Goal: Information Seeking & Learning: Find specific fact

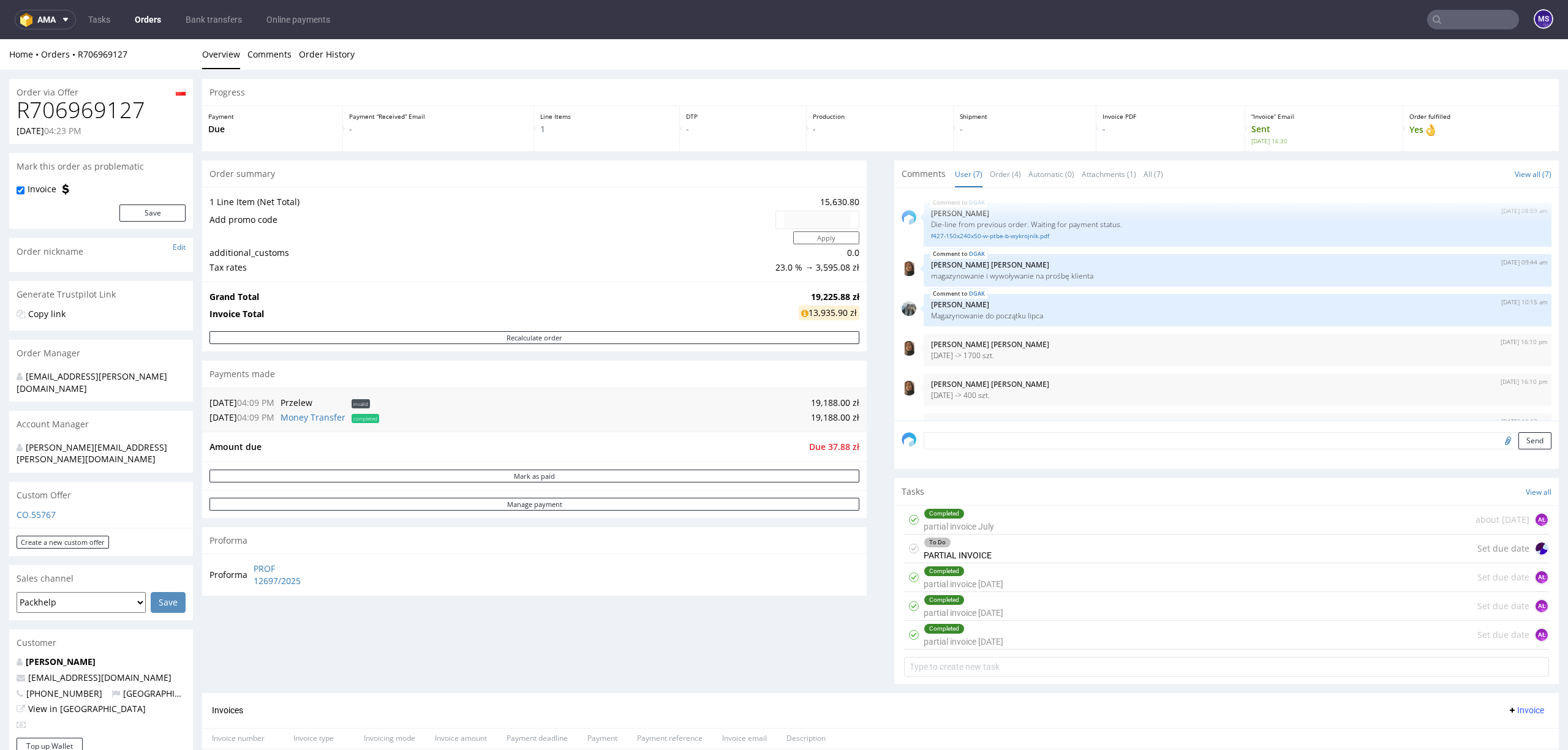
scroll to position [73, 0]
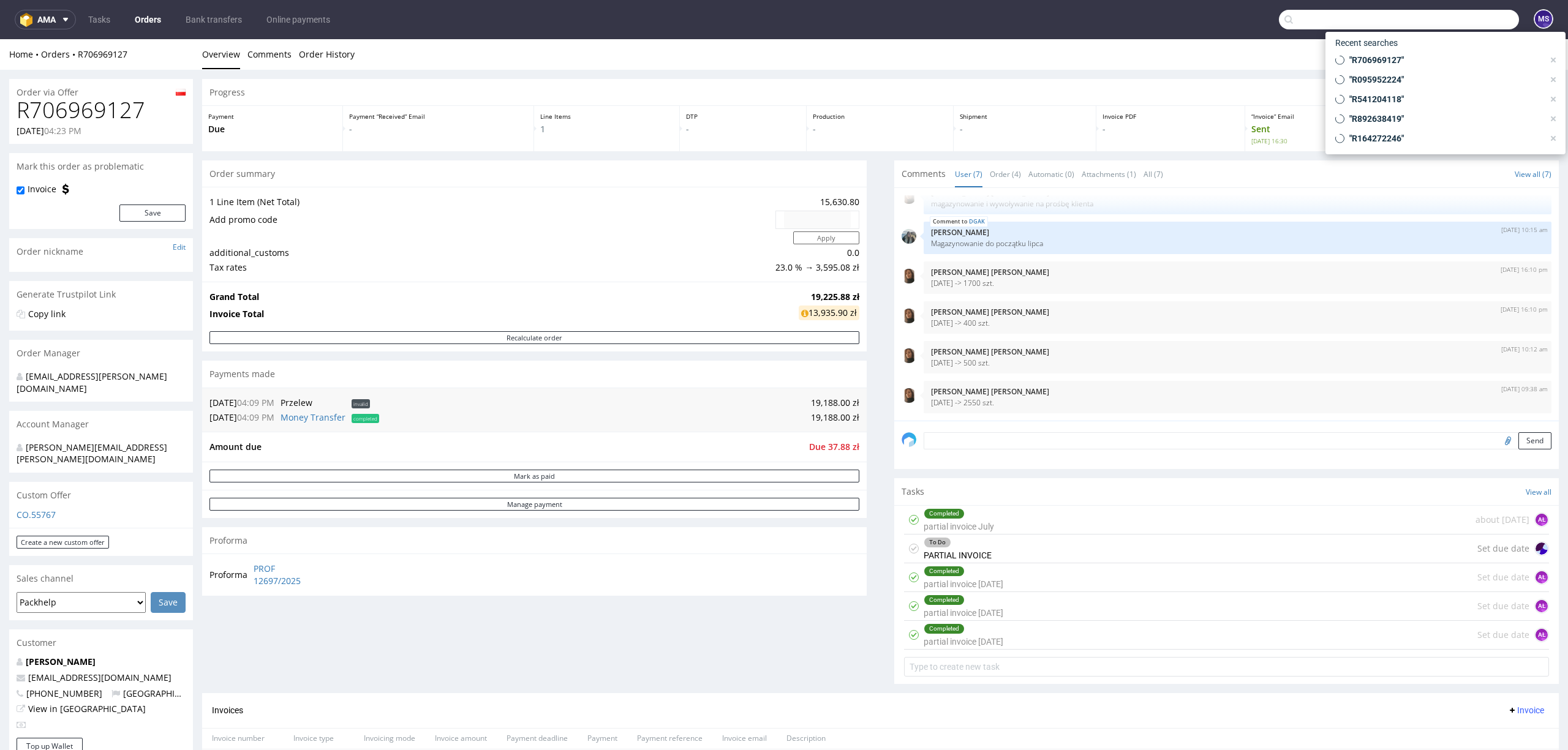
click at [1254, 20] on input "text" at bounding box center [1398, 19] width 240 height 20
paste input "FV 1573/7/2025"
type input "FV 1573/7/2025"
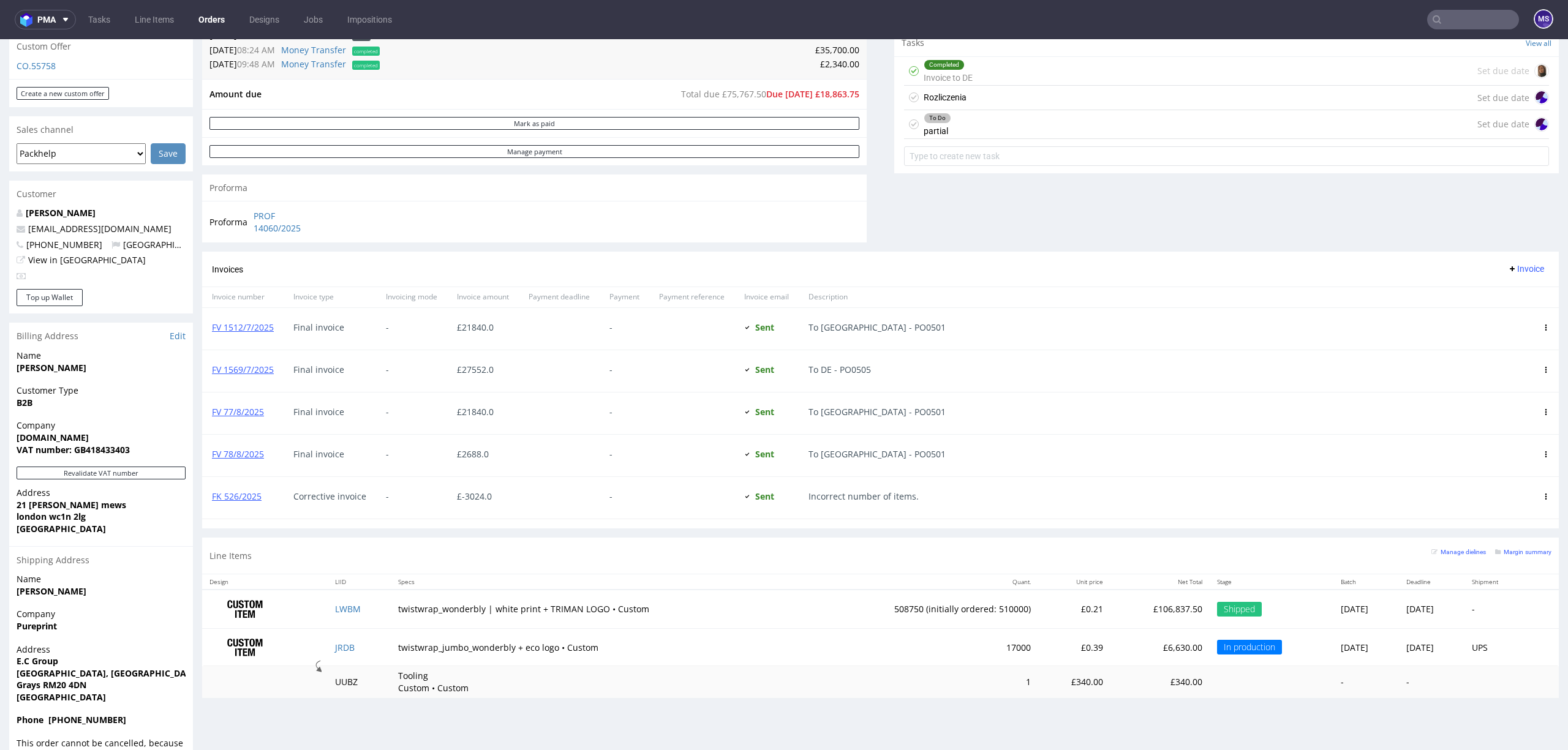
scroll to position [471, 0]
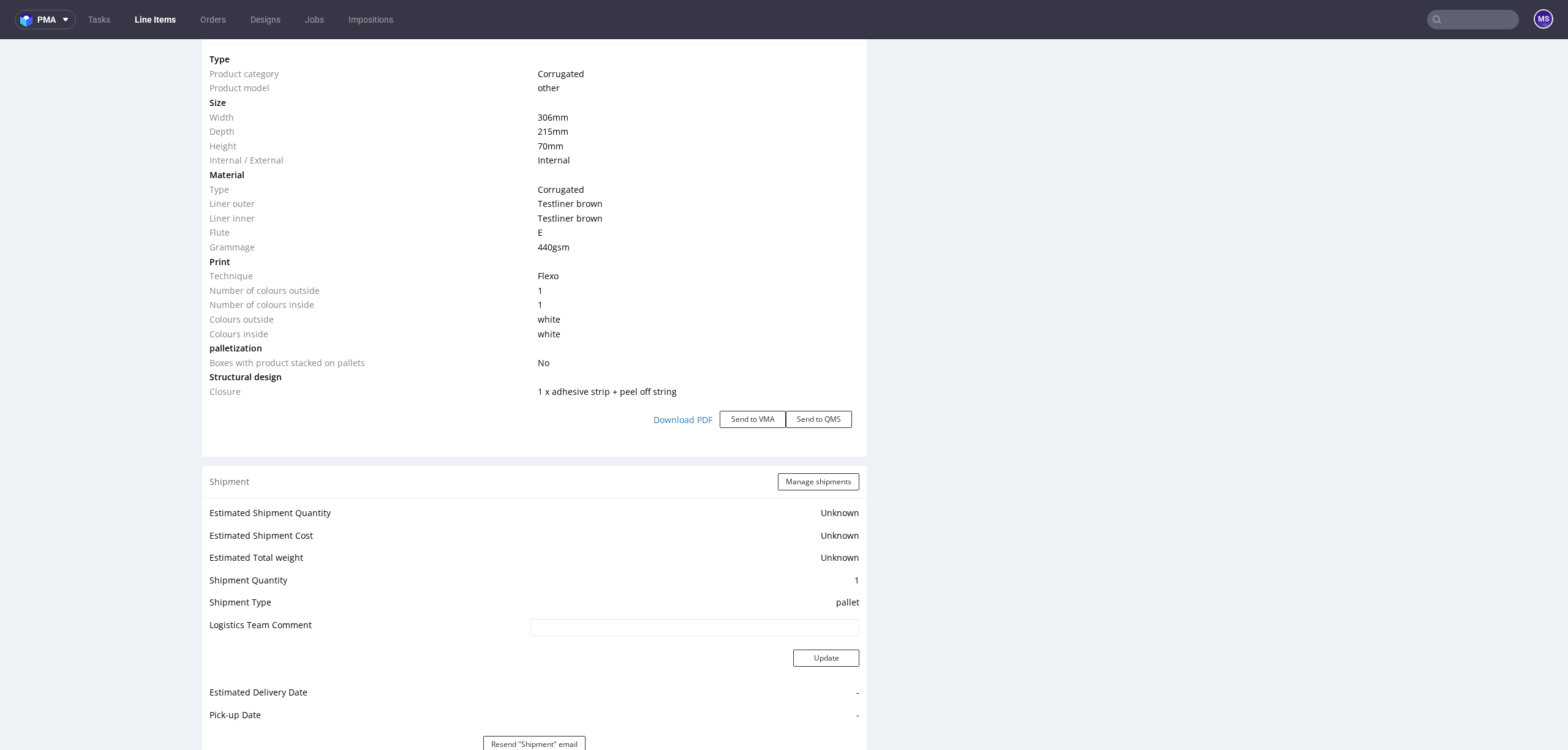
scroll to position [1387, 0]
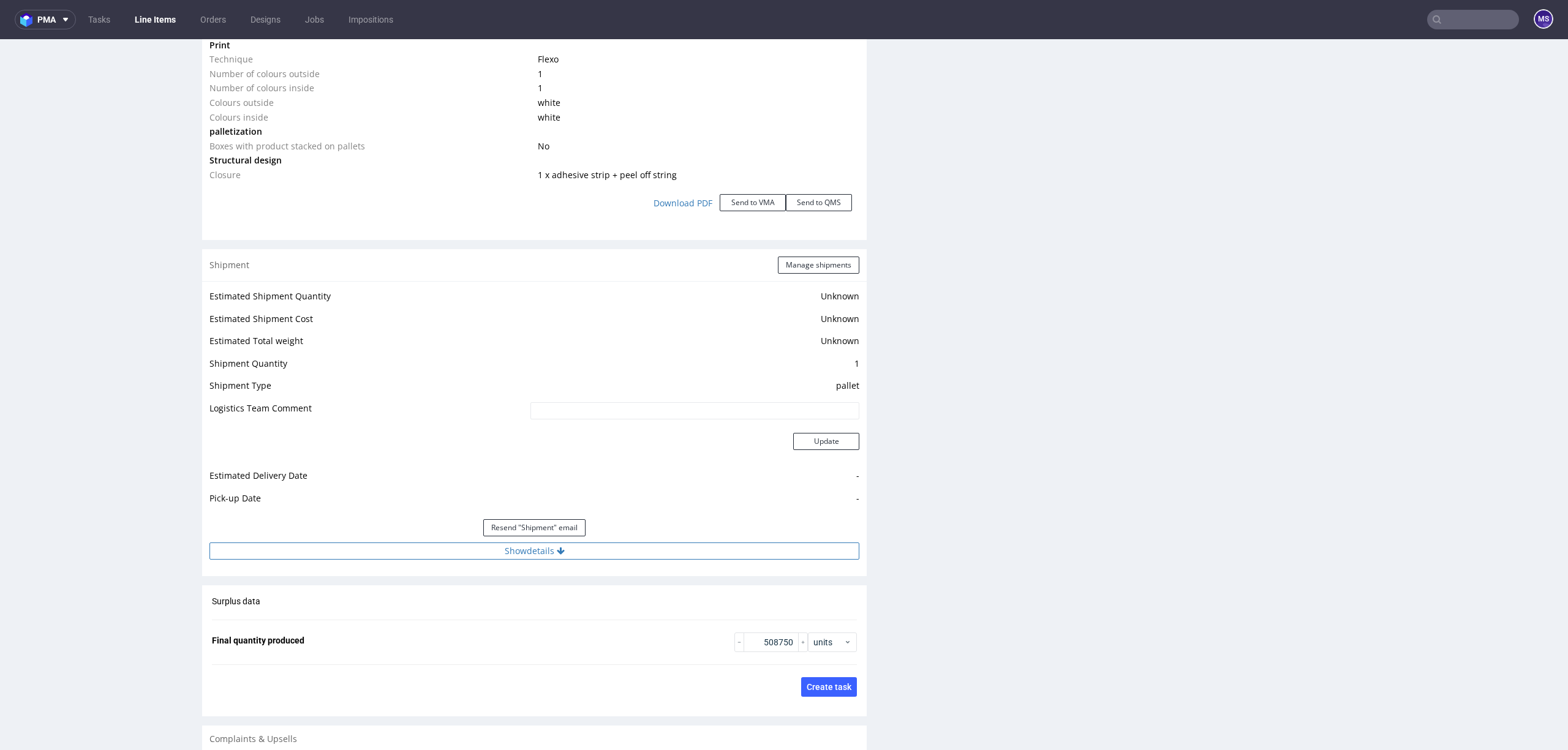
click at [549, 552] on button "Show details" at bounding box center [534, 550] width 650 height 17
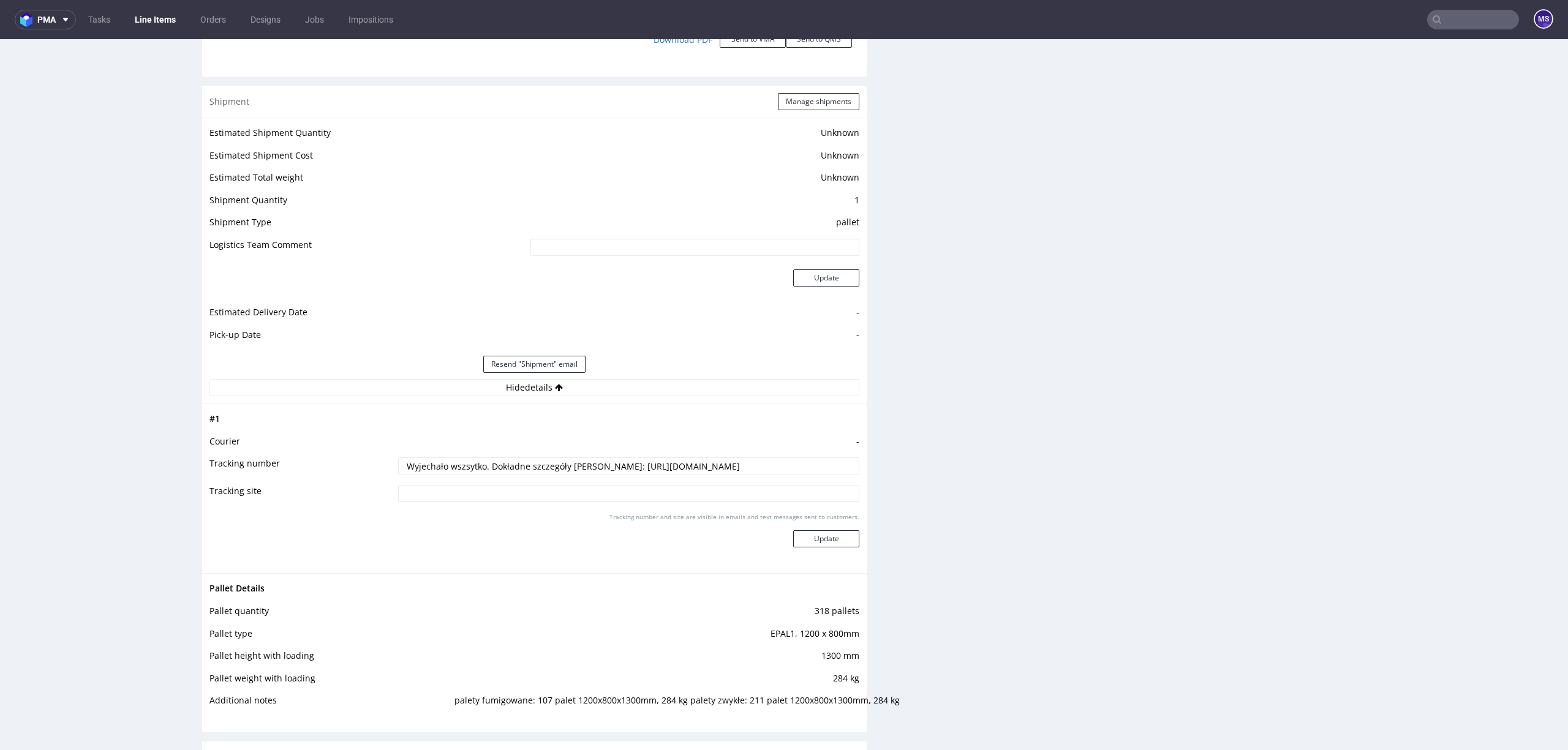
scroll to position [0, 49]
drag, startPoint x: 598, startPoint y: 467, endPoint x: 893, endPoint y: 467, distance: 295.0
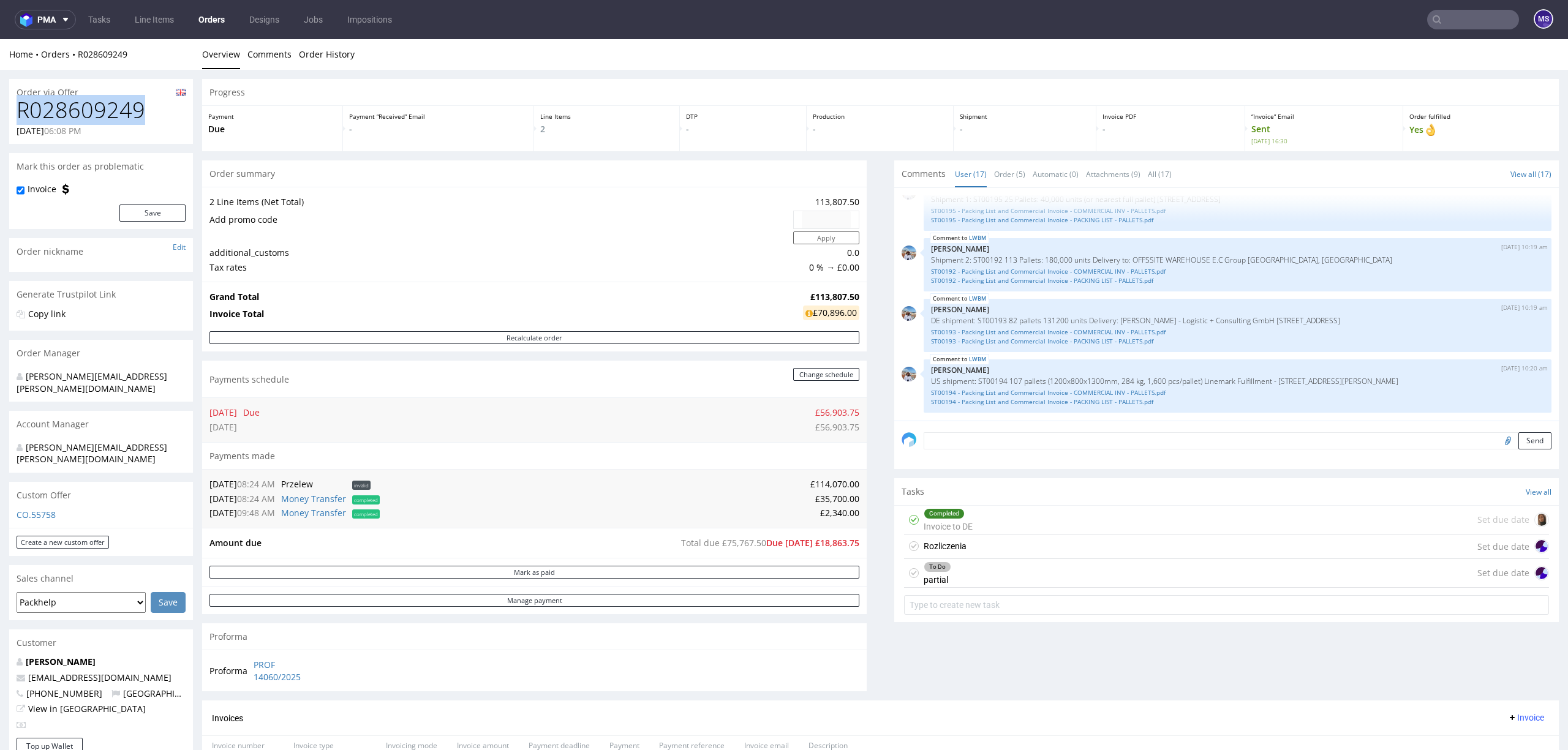
drag, startPoint x: 146, startPoint y: 111, endPoint x: 6, endPoint y: 110, distance: 140.0
click at [6, 110] on div "Order via Offer R028609249 23.06.2025 06:08 PM Mark this order as problematic I…" at bounding box center [784, 654] width 1568 height 1168
copy h1 "R028609249"
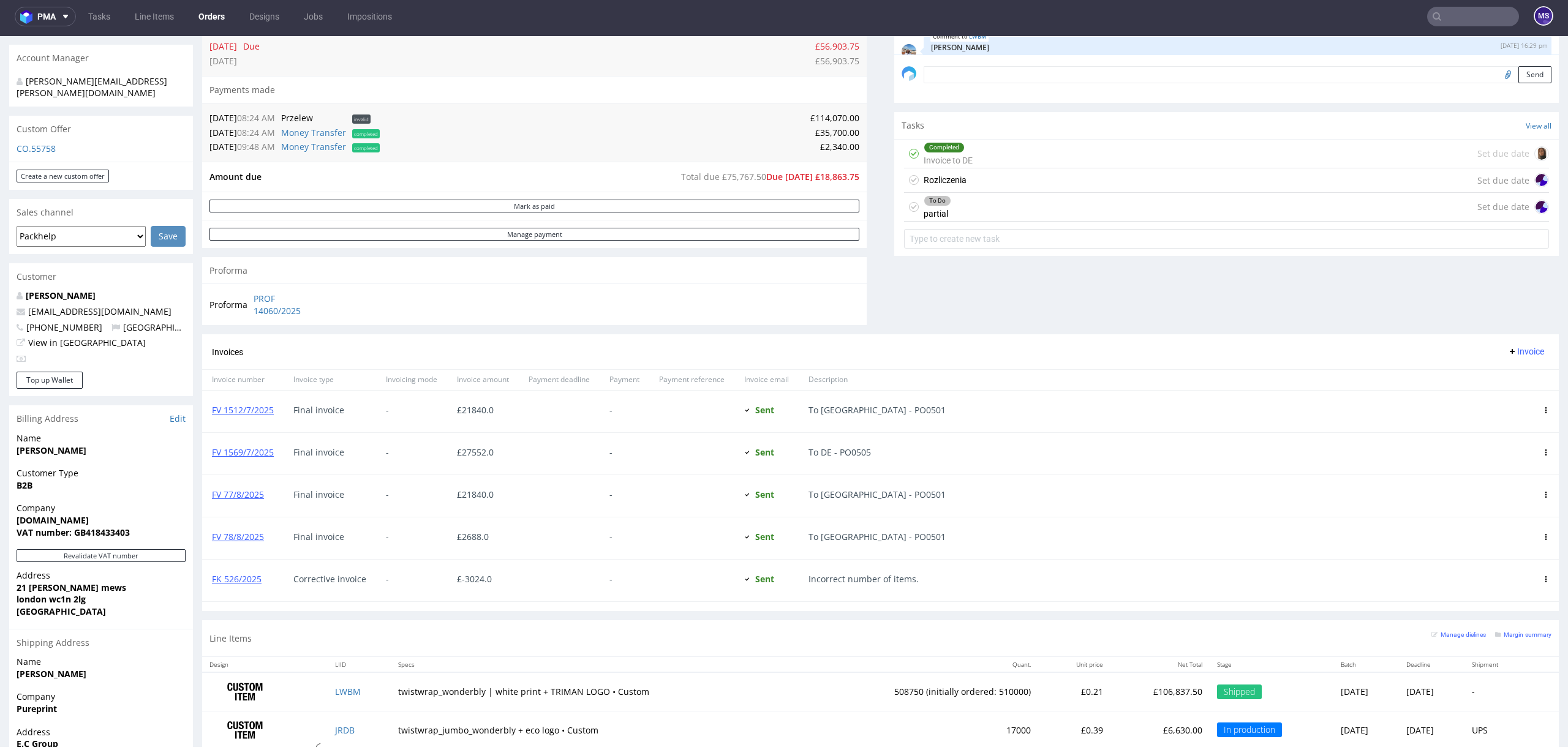
scroll to position [226, 0]
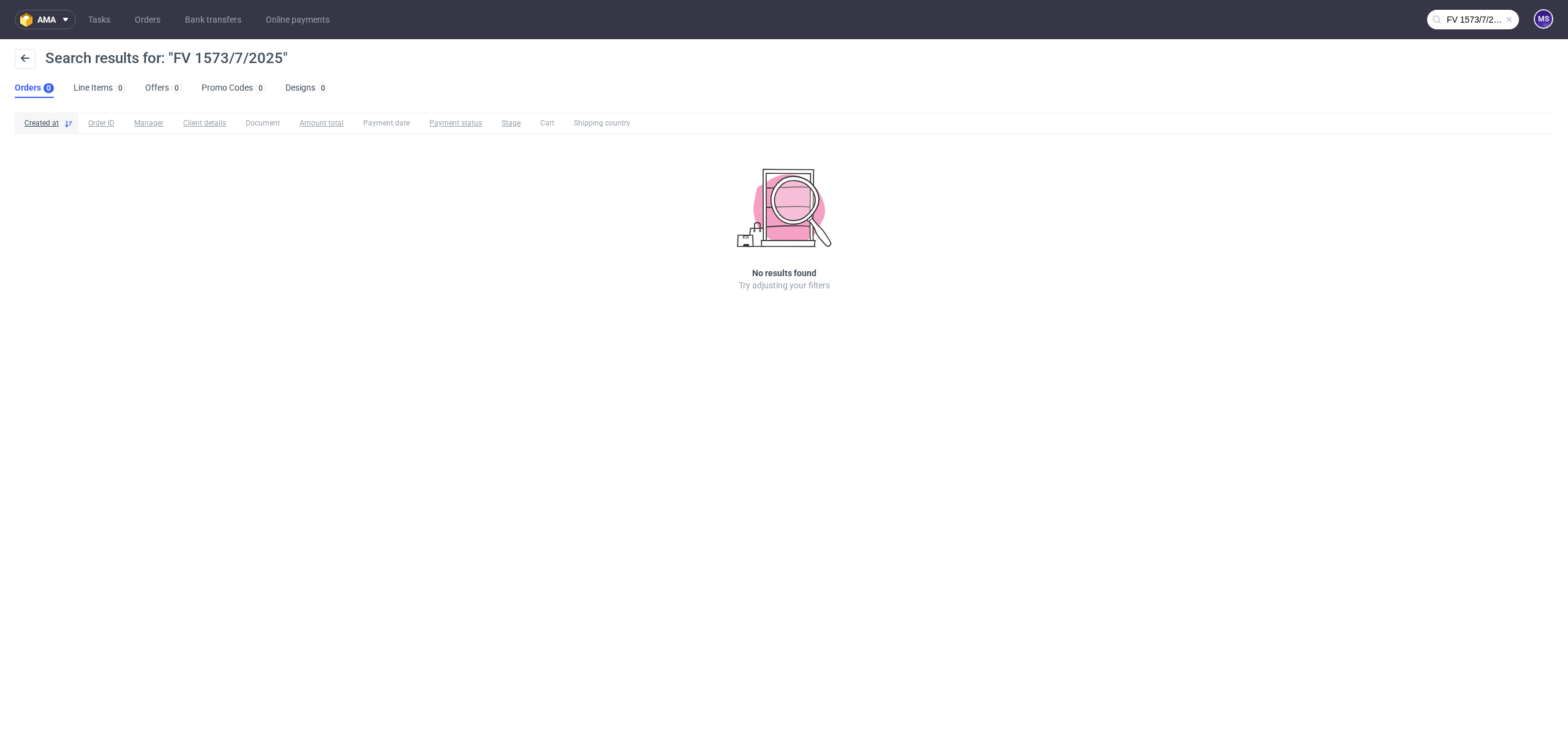
click at [1478, 25] on input "FV 1573/7/2025" at bounding box center [1473, 19] width 92 height 20
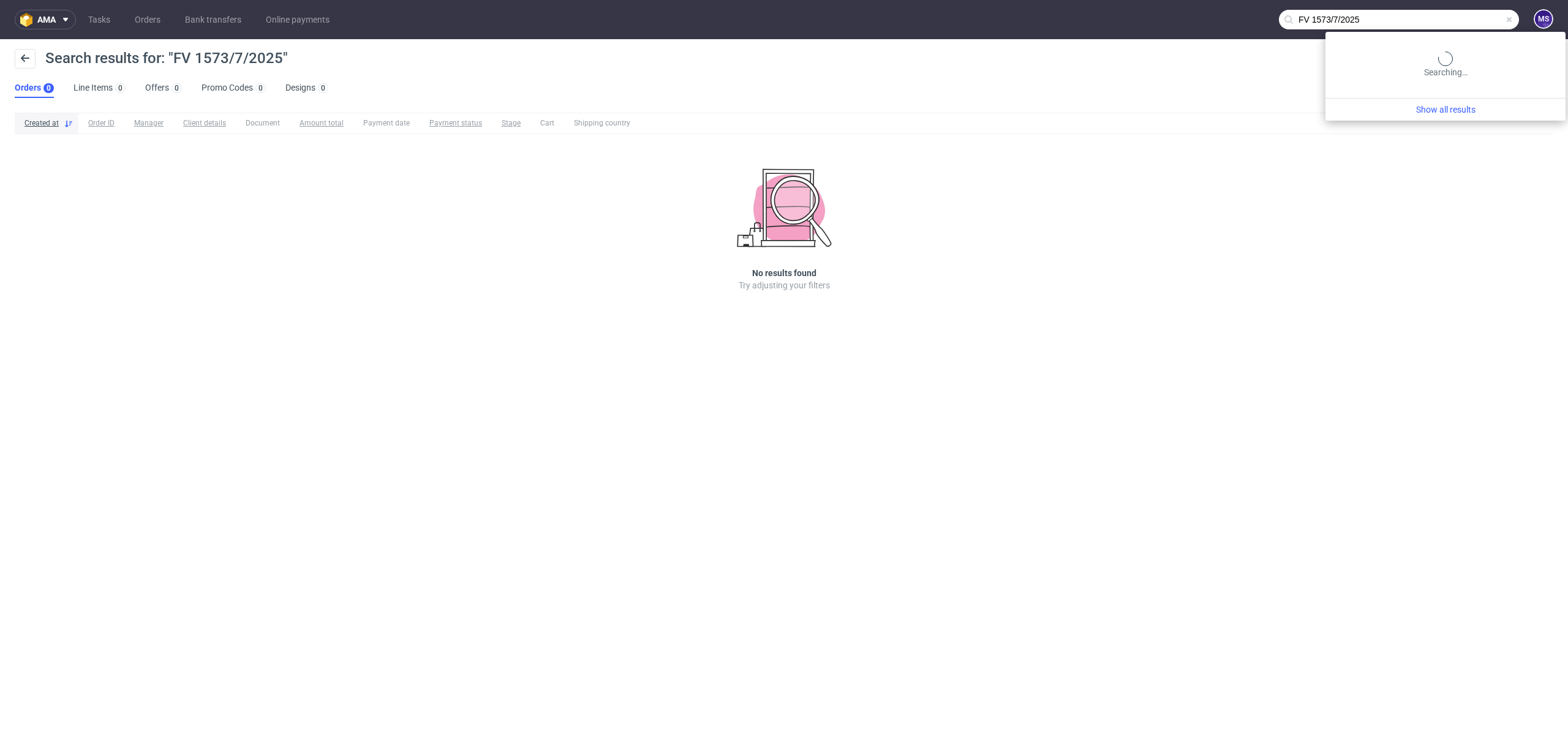
click at [1428, 18] on input "FV 1573/7/2025" at bounding box center [1398, 19] width 240 height 20
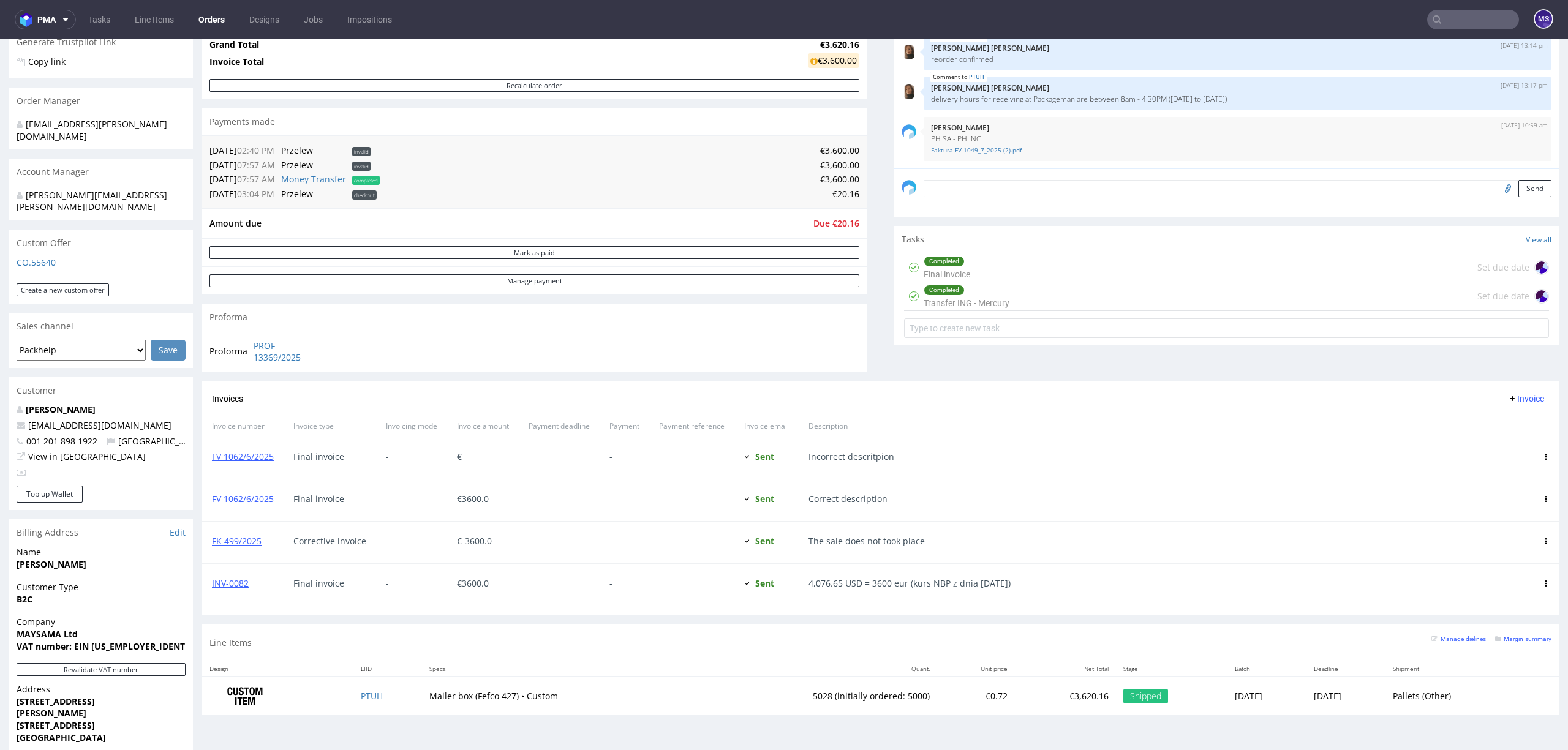
scroll to position [326, 0]
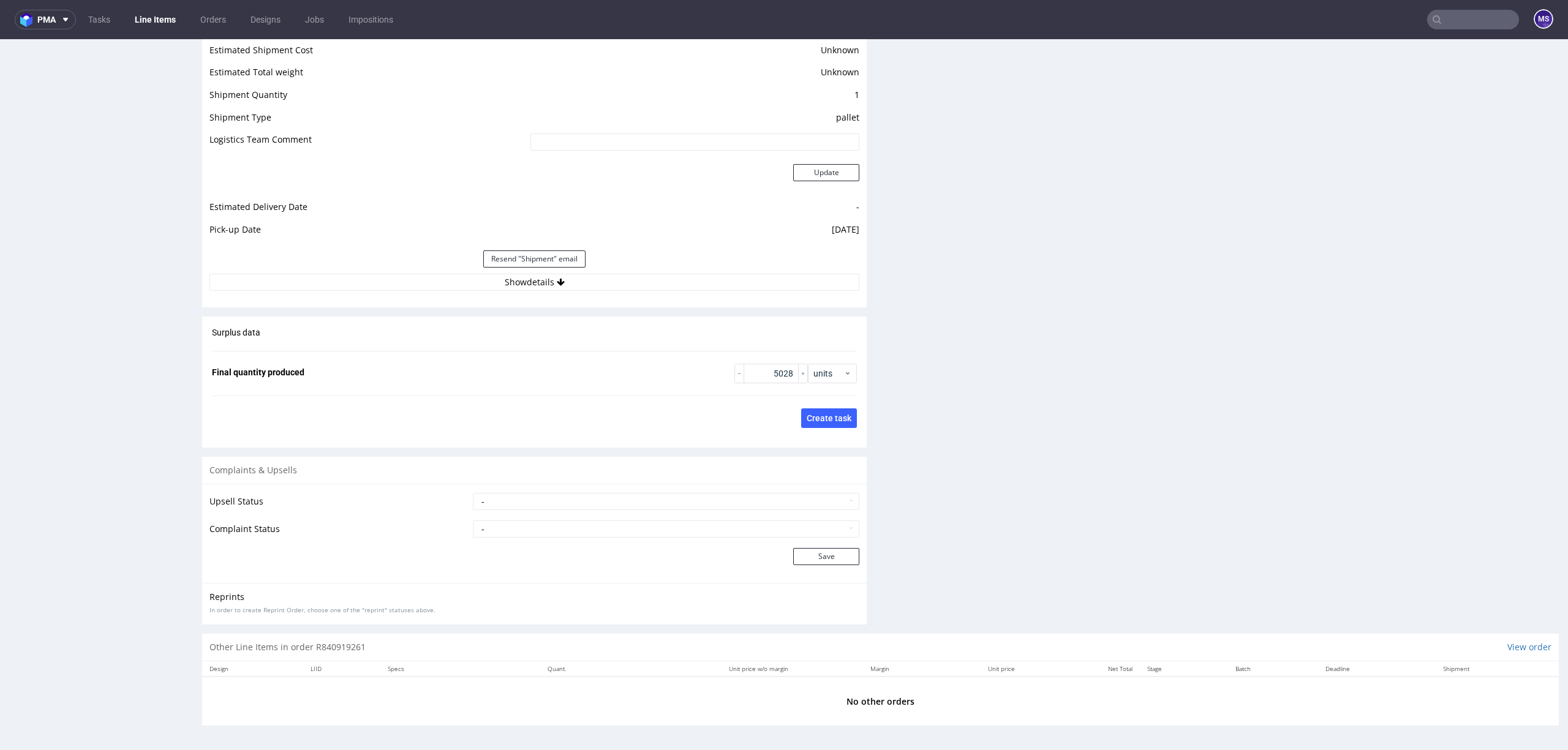
scroll to position [1683, 0]
click at [542, 277] on button "Show details" at bounding box center [534, 282] width 650 height 17
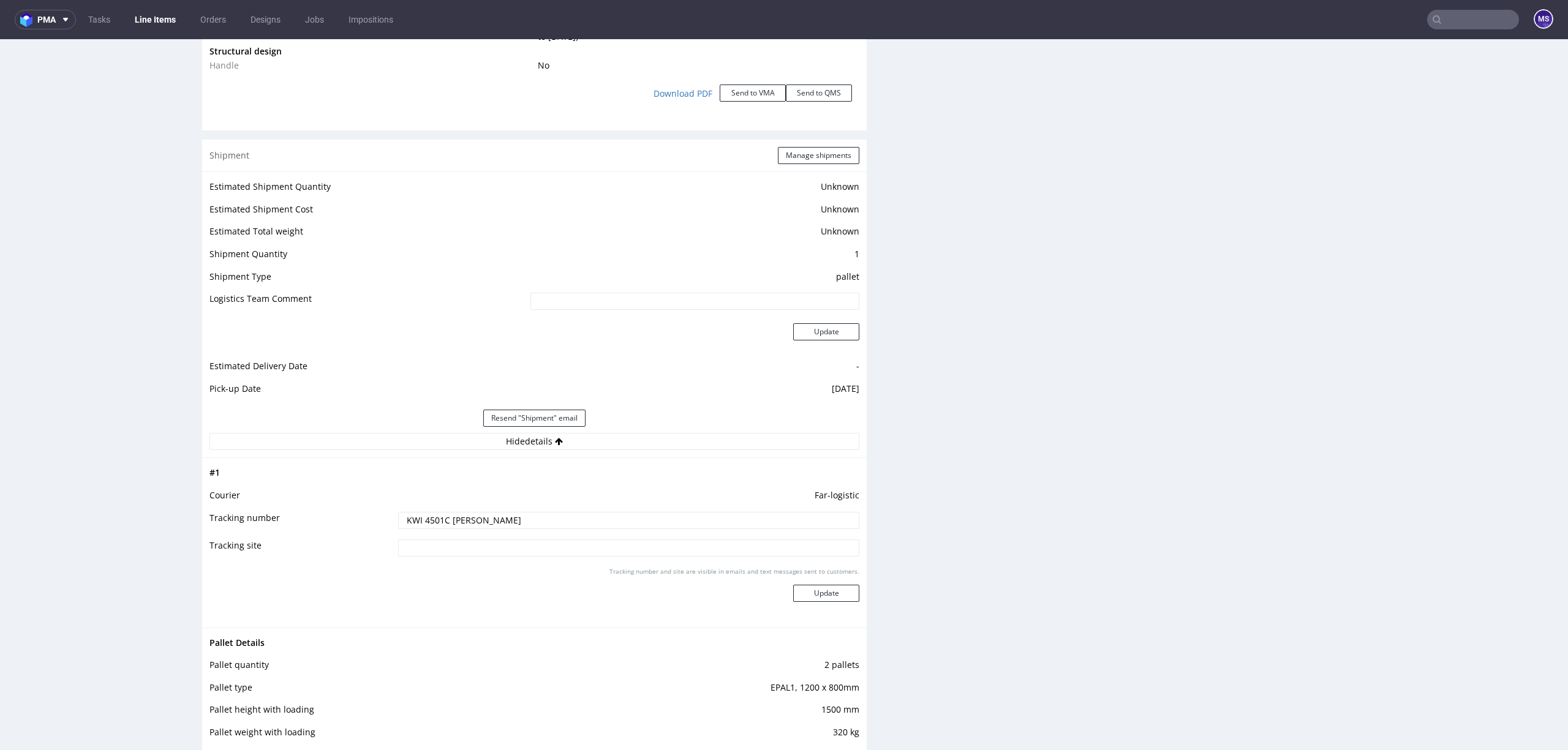
scroll to position [1276, 0]
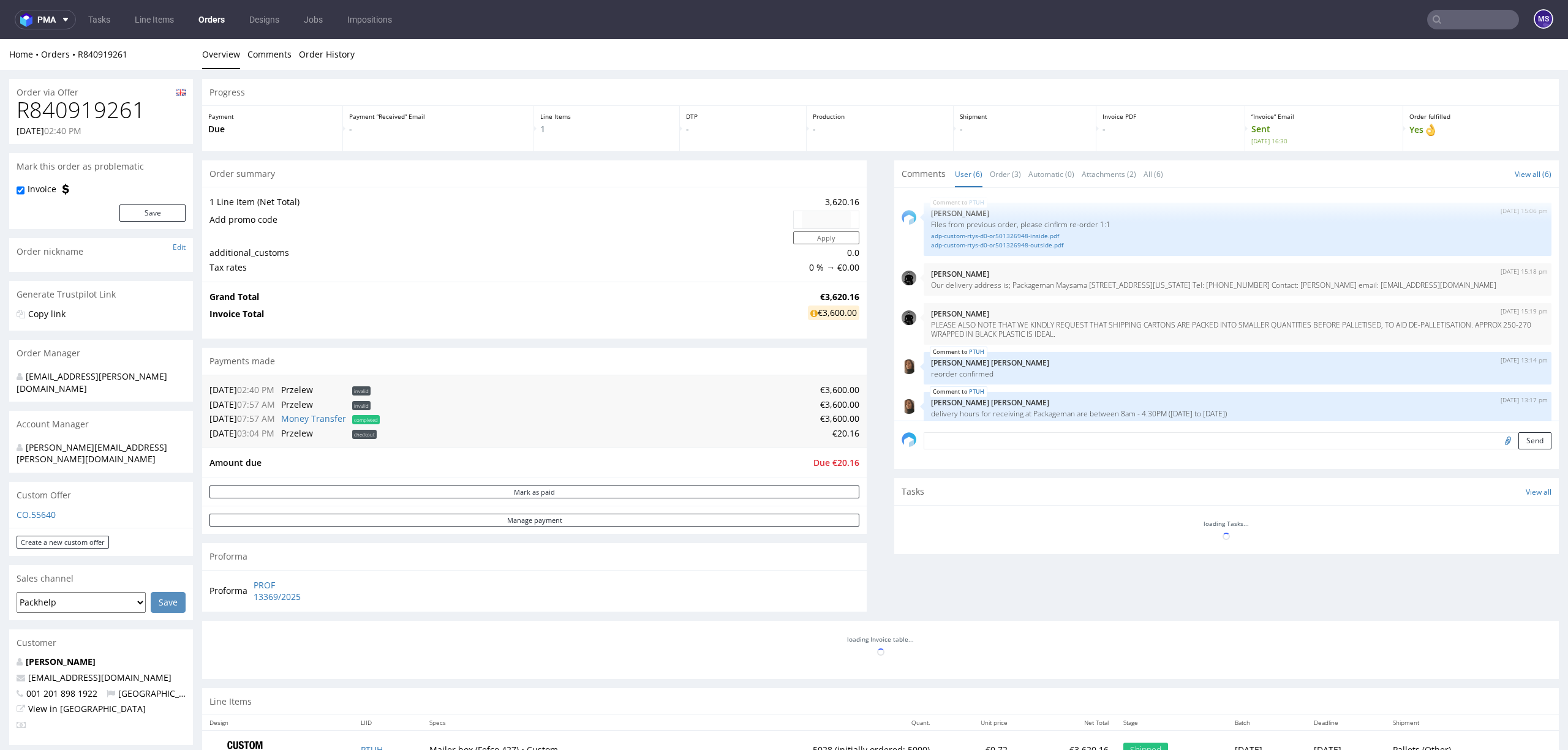
scroll to position [62, 0]
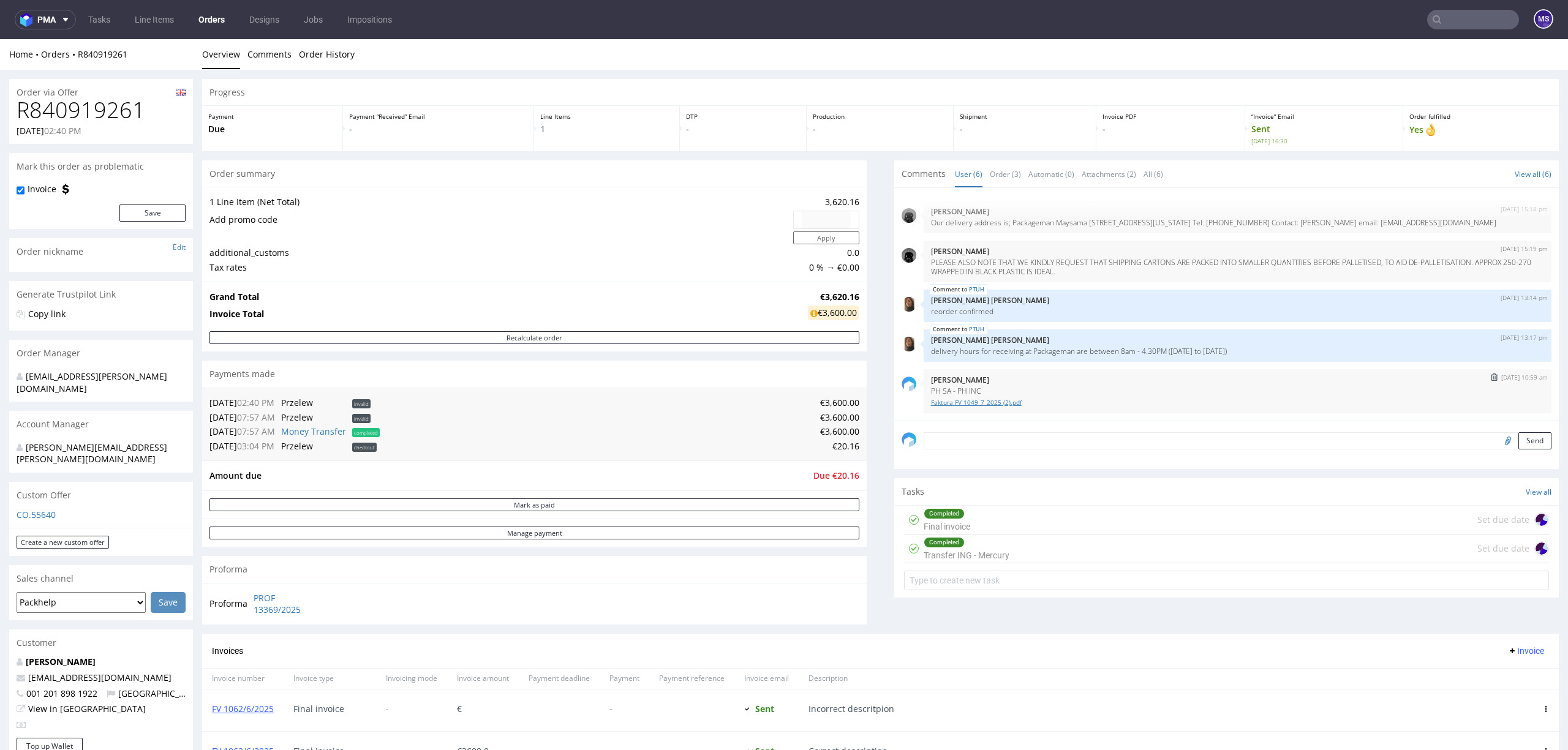
click at [961, 402] on link "Faktura FV 1049_7_2025 (2).pdf" at bounding box center [1237, 402] width 613 height 9
